Goal: Information Seeking & Learning: Find specific page/section

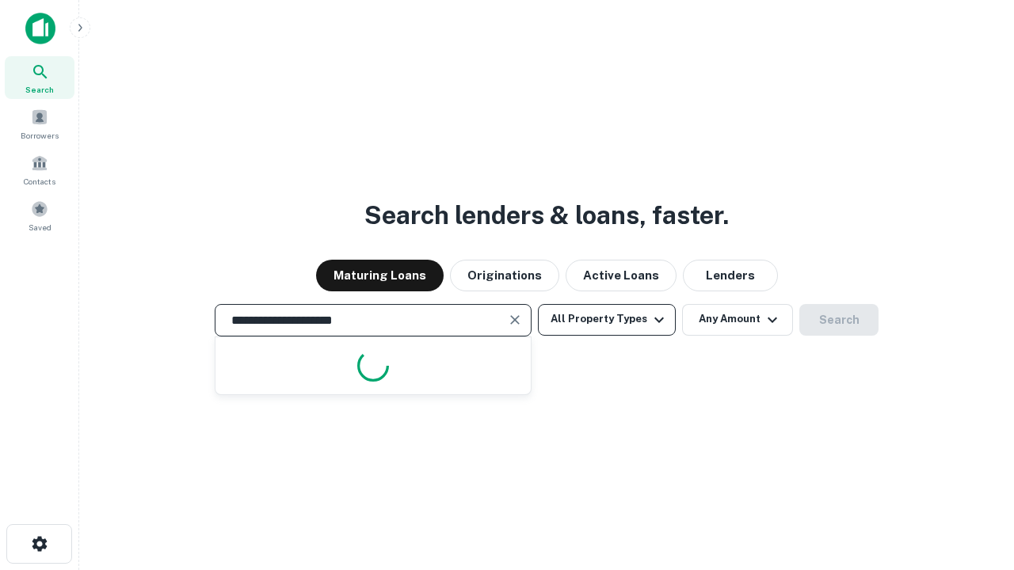
click at [607, 319] on button "All Property Types" at bounding box center [607, 320] width 138 height 32
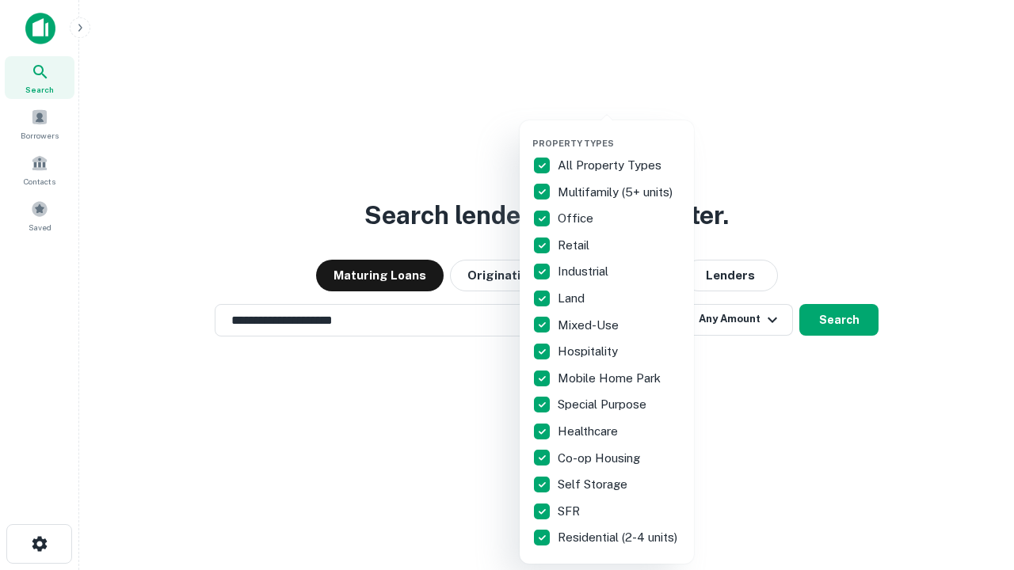
type input "**********"
click at [620, 133] on button "button" at bounding box center [619, 133] width 174 height 1
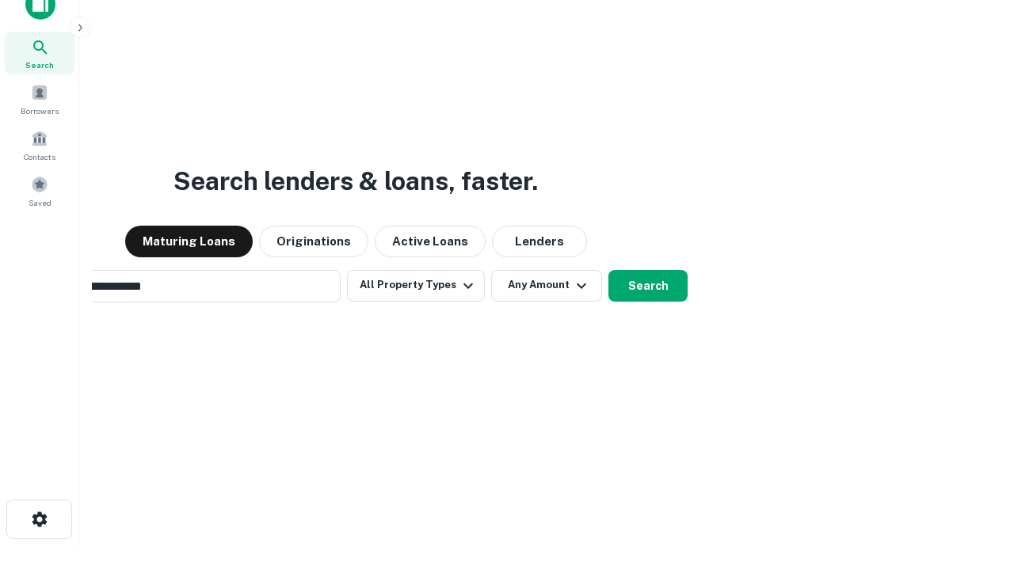
scroll to position [114, 448]
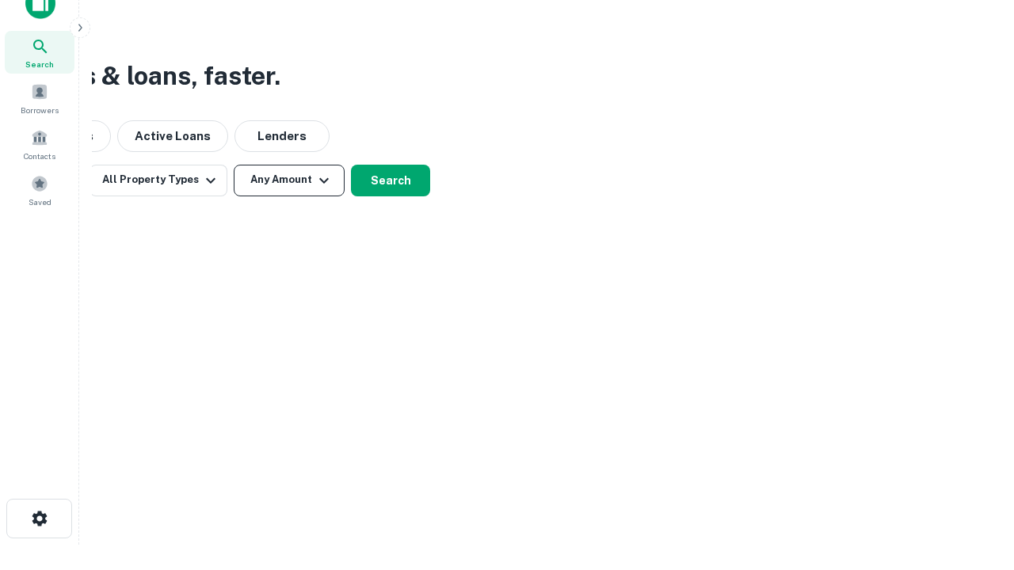
click at [289, 180] on button "Any Amount" at bounding box center [289, 181] width 111 height 32
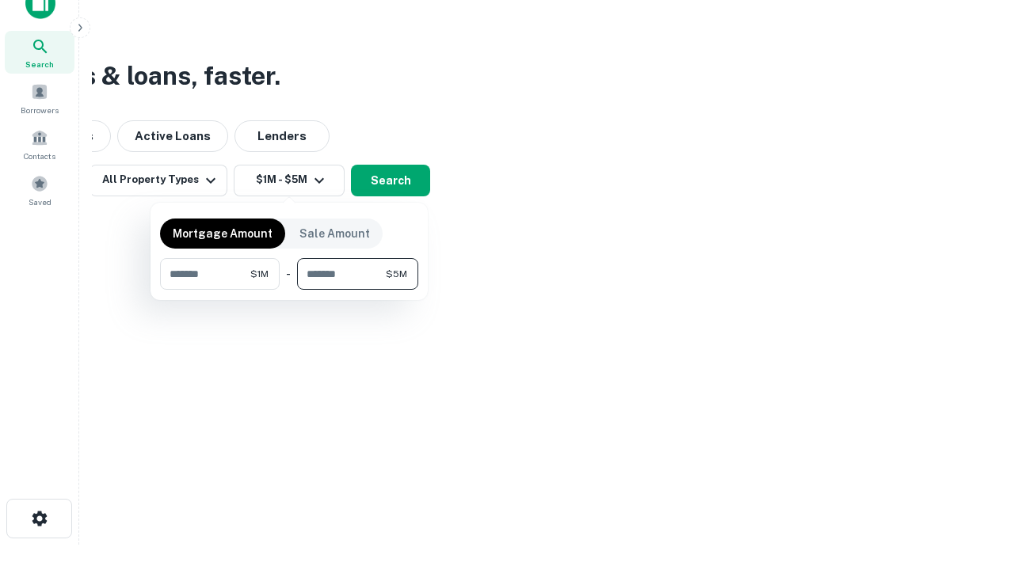
type input "*******"
click at [289, 290] on button "button" at bounding box center [289, 290] width 258 height 1
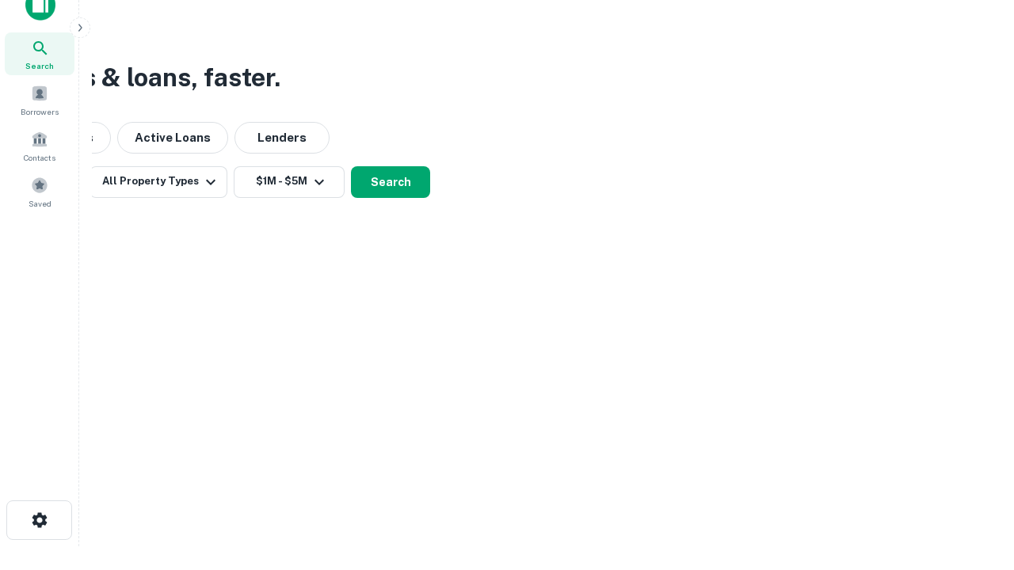
scroll to position [10, 292]
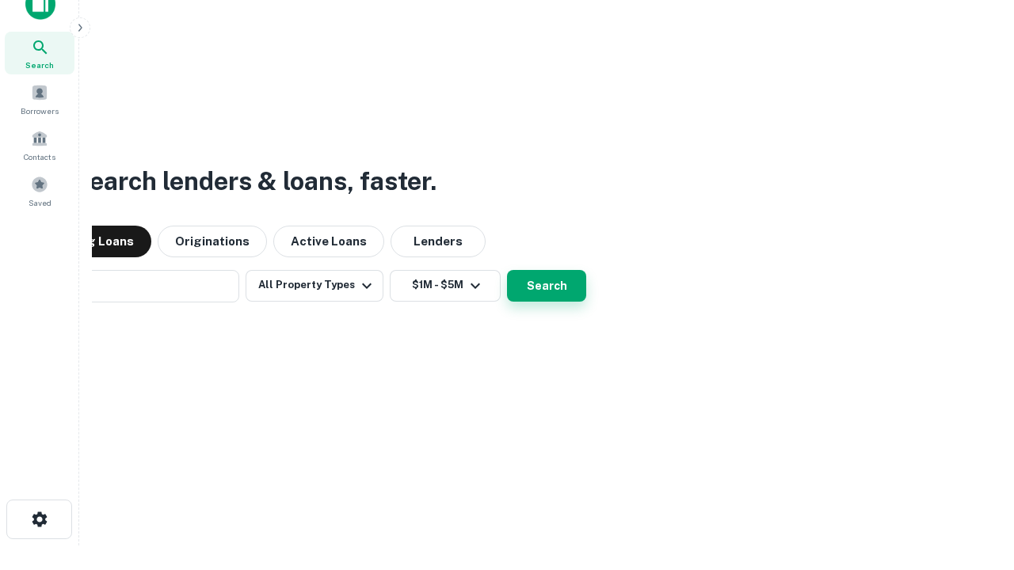
click at [507, 270] on button "Search" at bounding box center [546, 286] width 79 height 32
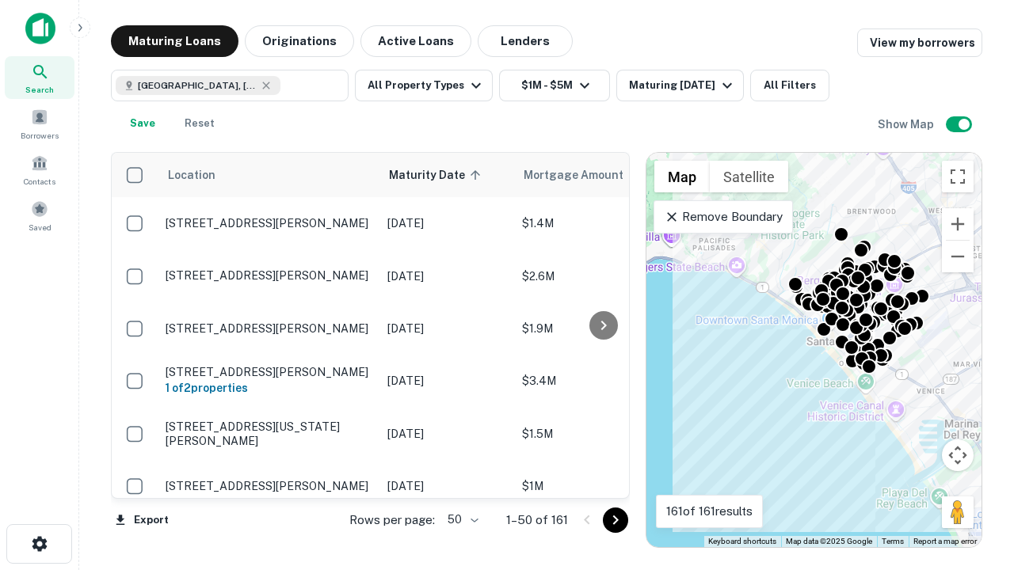
click at [460, 520] on body "Search Borrowers Contacts Saved Maturing Loans Originations Active Loans Lender…" at bounding box center [507, 285] width 1014 height 570
click at [461, 480] on li "25" at bounding box center [461, 480] width 46 height 29
